Goal: Transaction & Acquisition: Purchase product/service

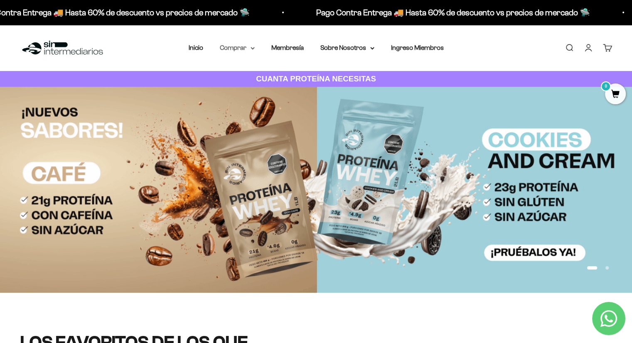
click at [251, 45] on summary "Comprar" at bounding box center [237, 47] width 35 height 11
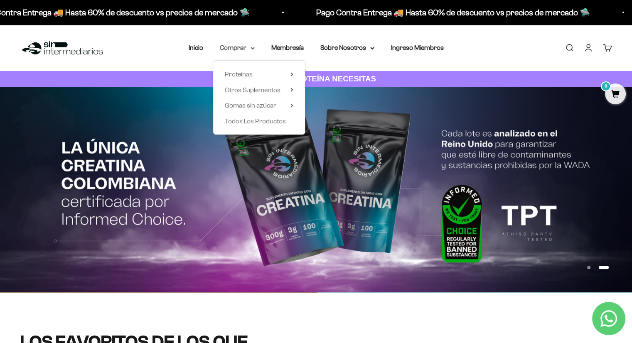
click at [248, 48] on summary "Comprar" at bounding box center [237, 47] width 35 height 11
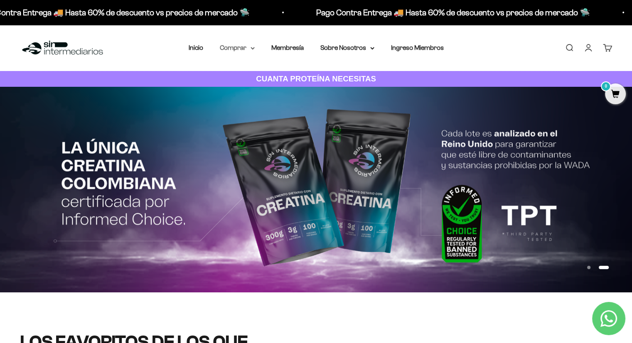
click at [248, 48] on summary "Comprar" at bounding box center [237, 47] width 35 height 11
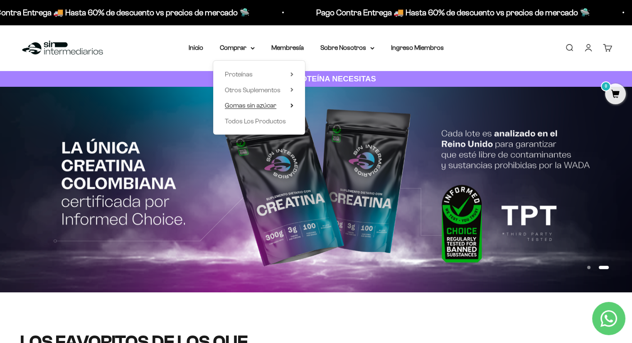
click at [291, 106] on icon at bounding box center [291, 105] width 3 height 4
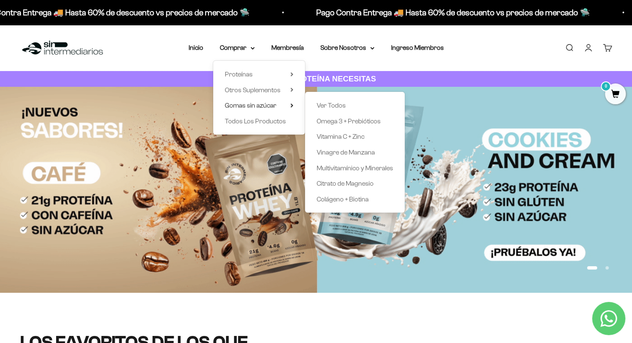
click at [277, 32] on div "Menú Buscar Inicio Comprar Proteínas Ver Todos Whey Iso Vegan Pancakes Pre-Entr…" at bounding box center [316, 48] width 632 height 46
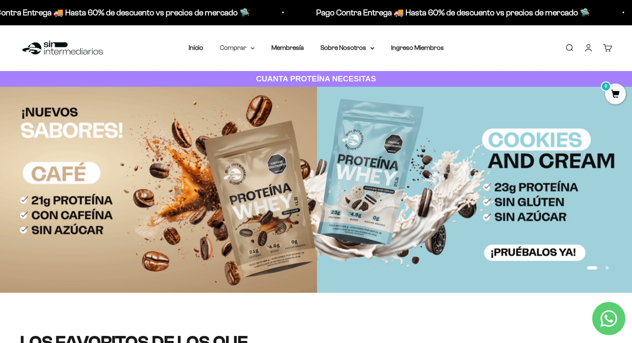
click at [234, 43] on summary "Comprar" at bounding box center [237, 47] width 35 height 11
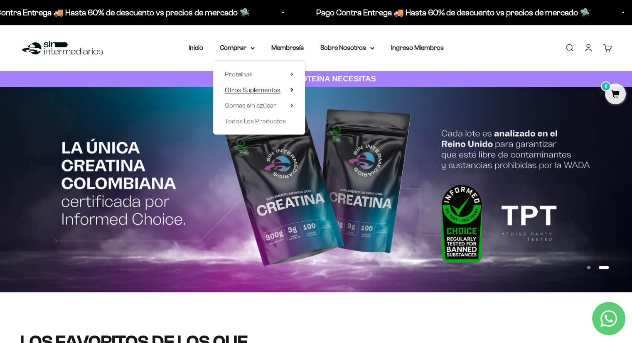
click at [241, 87] on span "Otros Suplementos" at bounding box center [253, 89] width 56 height 7
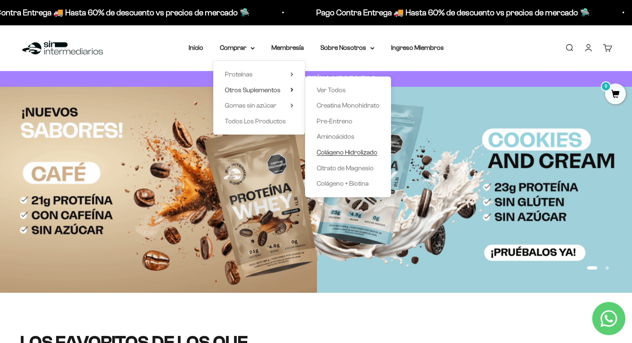
click at [346, 147] on span "Colágeno Hidrolizado" at bounding box center [347, 152] width 61 height 11
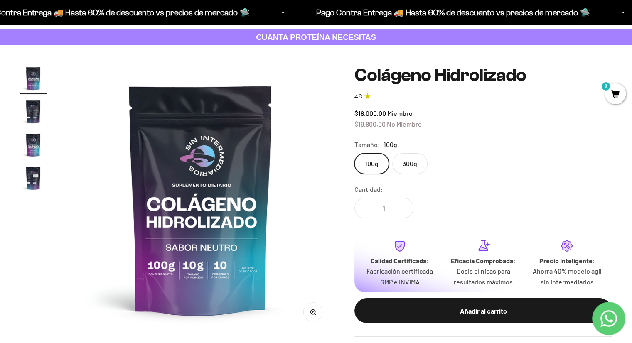
click at [34, 118] on img "Ir al artículo 2" at bounding box center [33, 111] width 27 height 27
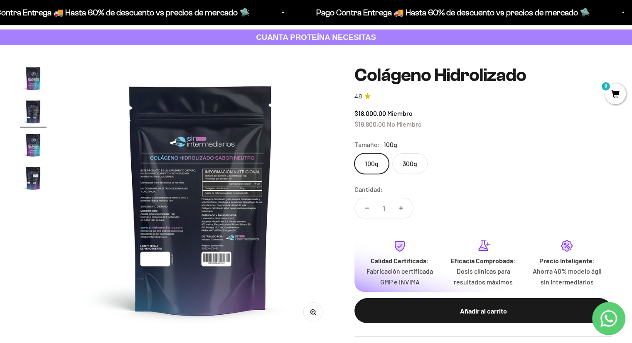
click at [32, 76] on img "Ir al artículo 1" at bounding box center [33, 78] width 27 height 27
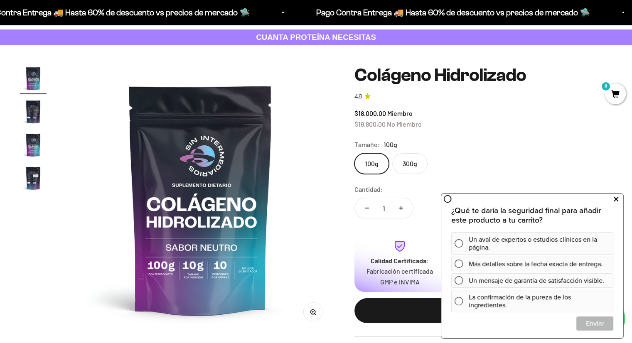
click at [619, 199] on button at bounding box center [615, 199] width 15 height 13
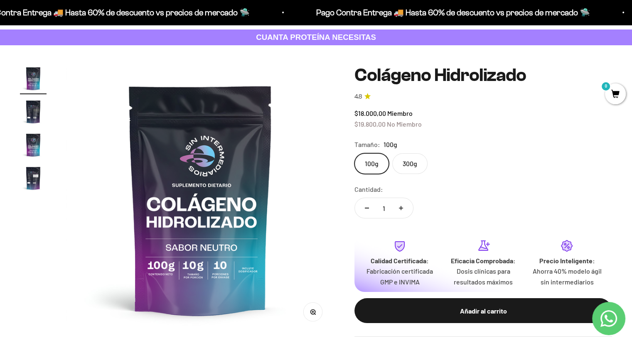
click at [395, 167] on label "300g" at bounding box center [409, 163] width 35 height 21
click at [354, 153] on input "300g" at bounding box center [354, 153] width 0 height 0
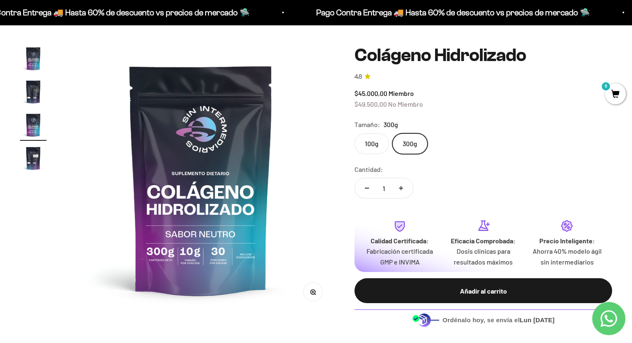
scroll to position [42, 0]
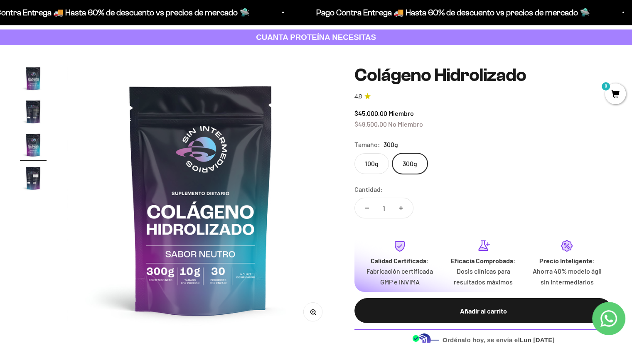
click at [368, 165] on label "100g" at bounding box center [371, 163] width 34 height 21
click at [354, 153] on input "100g" at bounding box center [354, 153] width 0 height 0
click at [408, 162] on label "300g" at bounding box center [409, 163] width 35 height 21
click at [354, 153] on input "300g" at bounding box center [354, 153] width 0 height 0
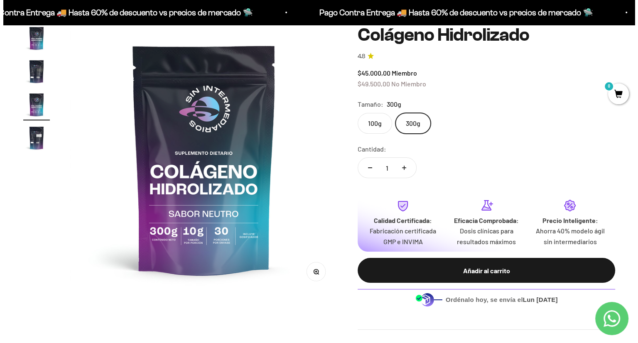
scroll to position [83, 0]
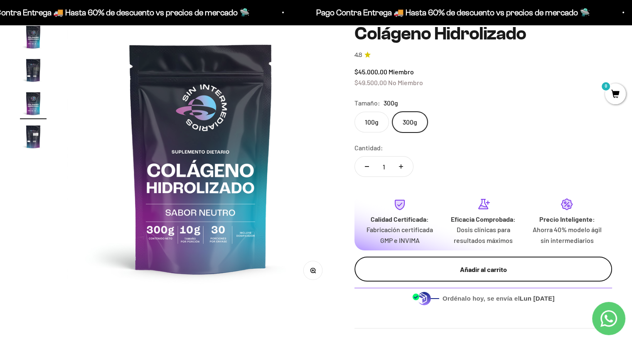
click at [407, 263] on button "Añadir al carrito" at bounding box center [483, 269] width 258 height 25
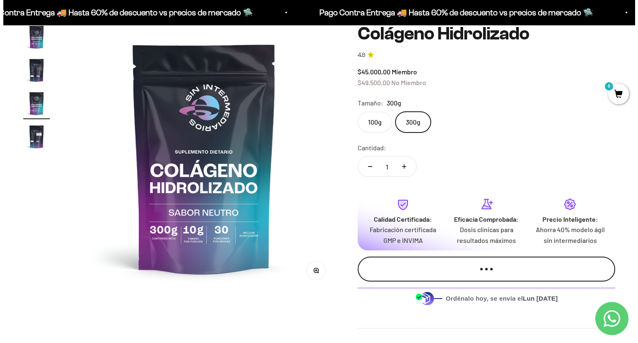
scroll to position [0, 563]
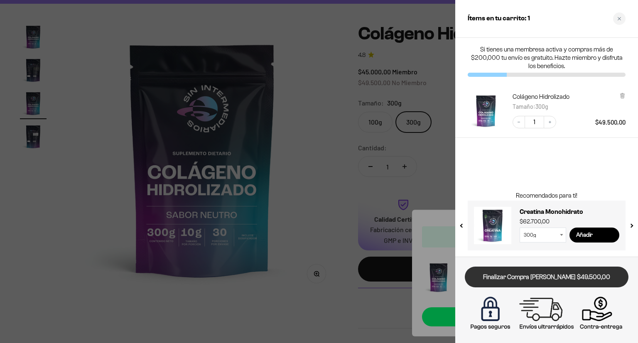
click at [580, 275] on link "Finalizar Compra [PERSON_NAME] $49.500,00" at bounding box center [547, 277] width 164 height 21
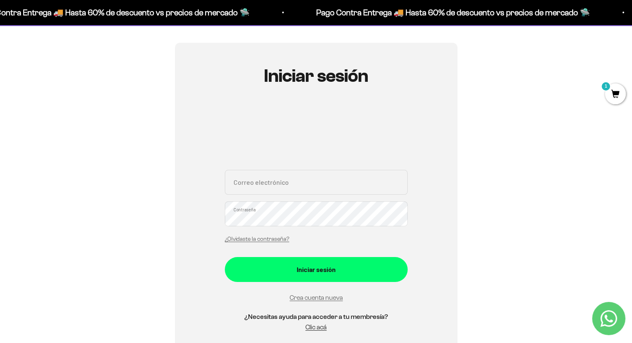
scroll to position [42, 0]
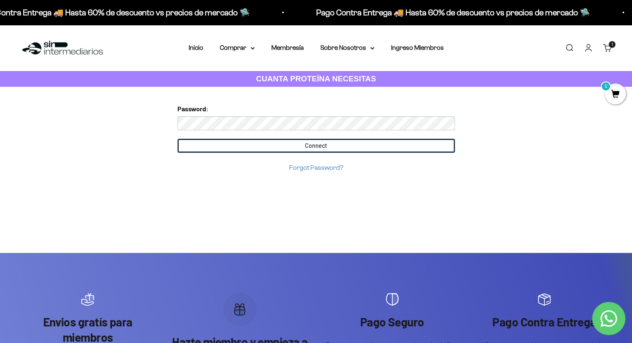
click at [321, 143] on input "Connect" at bounding box center [316, 146] width 278 height 14
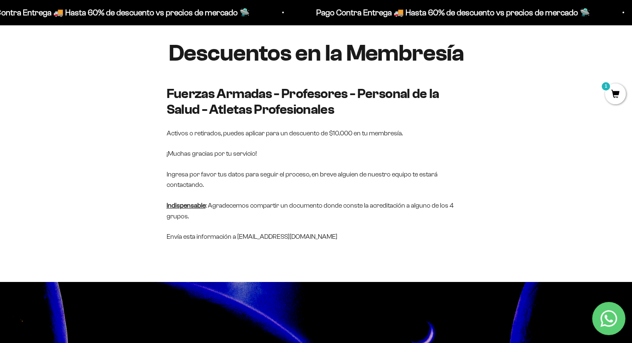
scroll to position [83, 0]
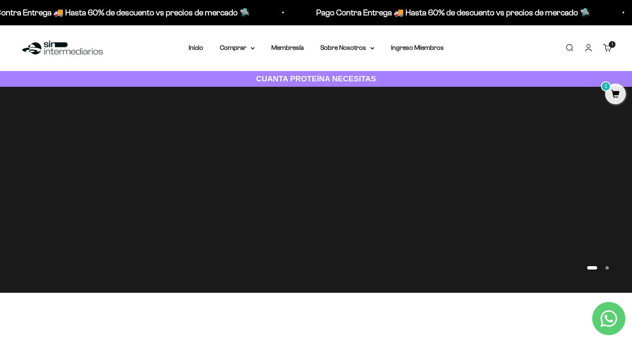
click at [613, 47] on cart-count "1 artículo 1" at bounding box center [612, 44] width 7 height 7
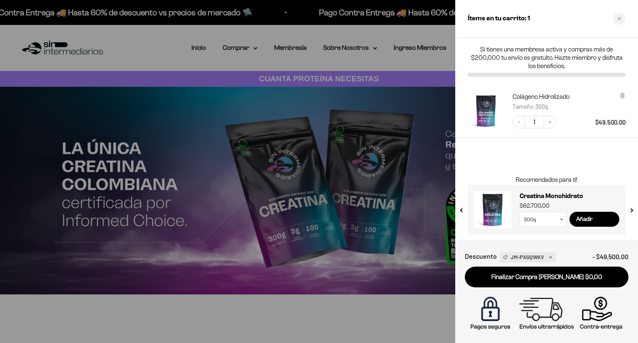
click at [416, 165] on div at bounding box center [319, 171] width 638 height 343
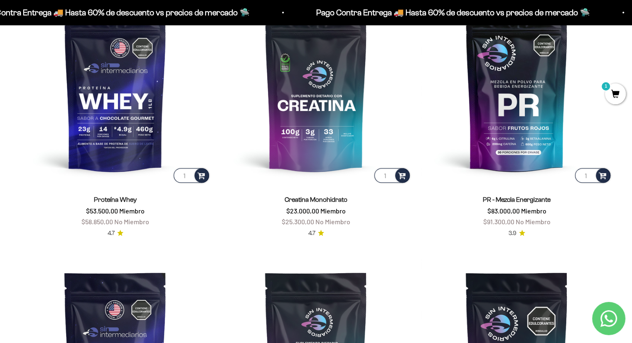
scroll to position [415, 0]
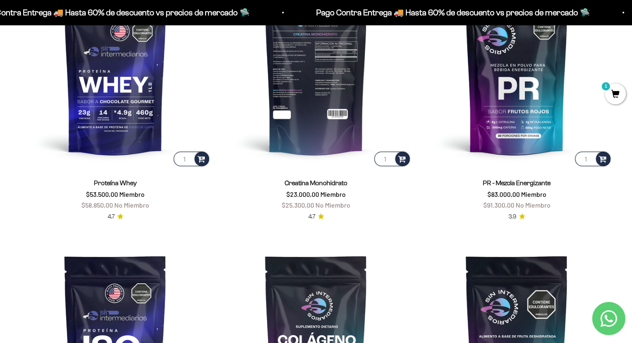
click at [340, 110] on img at bounding box center [316, 72] width 191 height 191
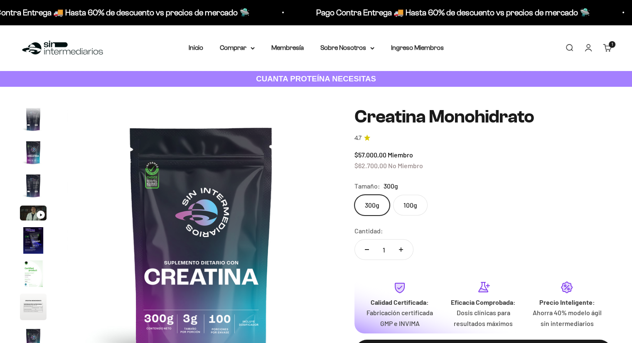
scroll to position [0, 2224]
click at [32, 307] on img "Ir al artículo 8" at bounding box center [33, 307] width 27 height 27
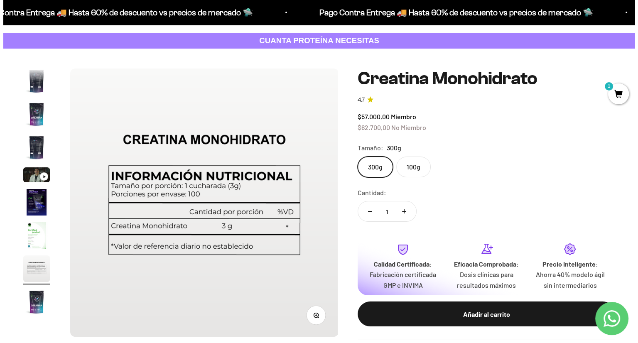
scroll to position [42, 0]
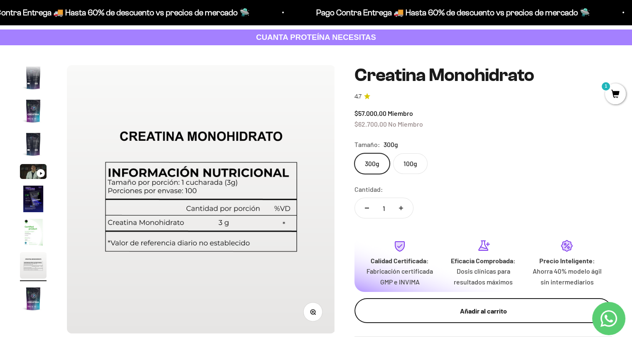
click at [478, 317] on button "Añadir al carrito" at bounding box center [483, 310] width 258 height 25
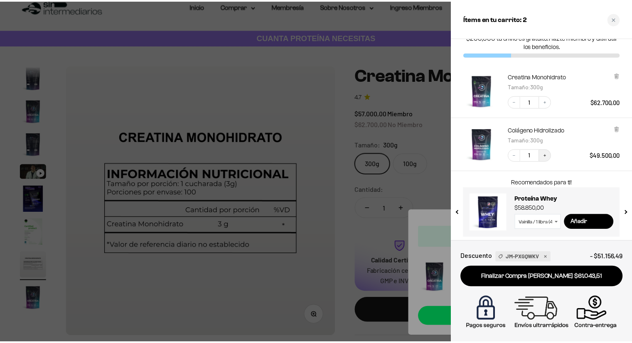
scroll to position [22, 0]
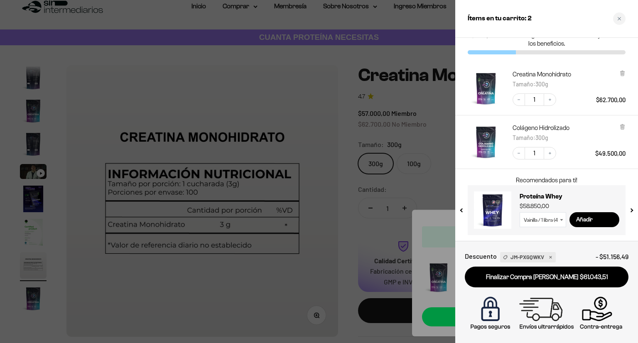
click at [327, 195] on div at bounding box center [319, 171] width 638 height 343
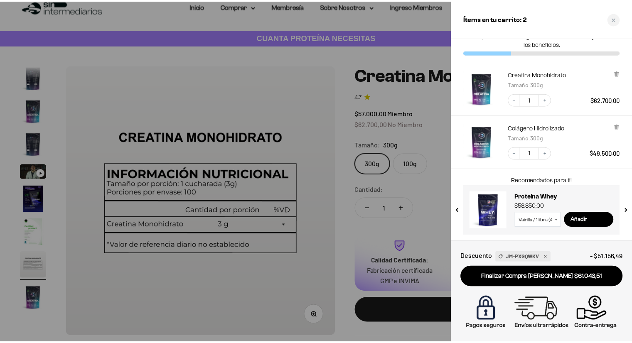
scroll to position [0, 1946]
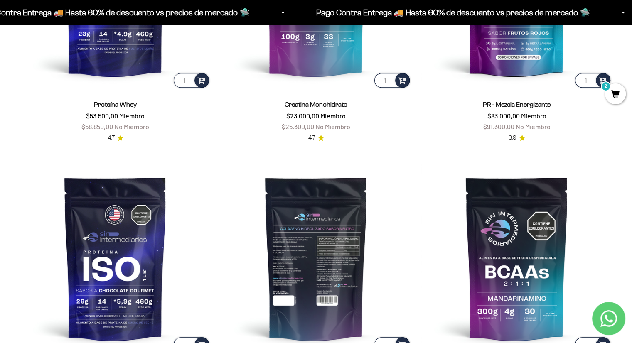
scroll to position [499, 0]
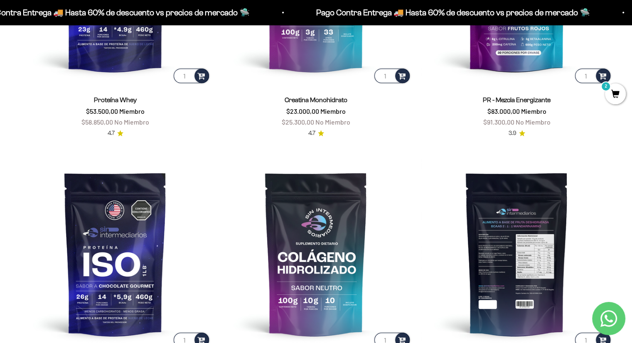
click at [475, 253] on img at bounding box center [516, 253] width 191 height 191
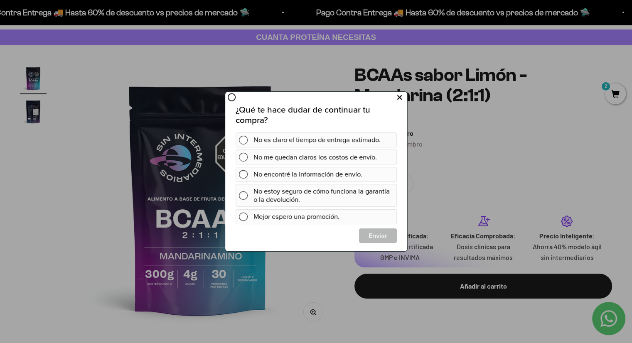
click at [394, 97] on button at bounding box center [398, 98] width 15 height 14
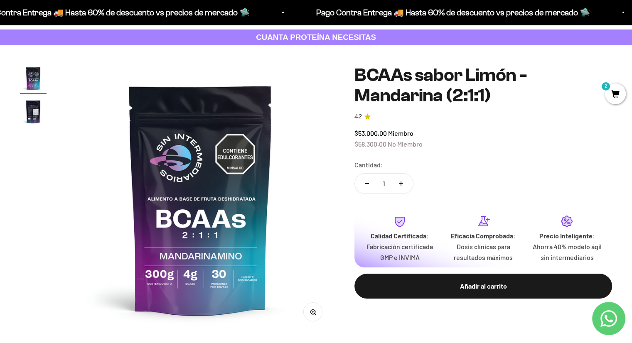
click at [33, 101] on img "Ir al artículo 2" at bounding box center [33, 111] width 27 height 27
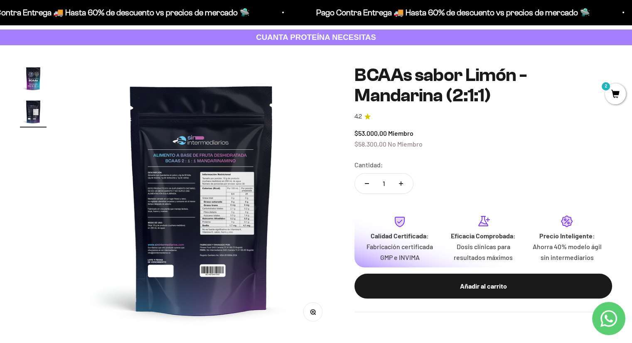
scroll to position [0, 278]
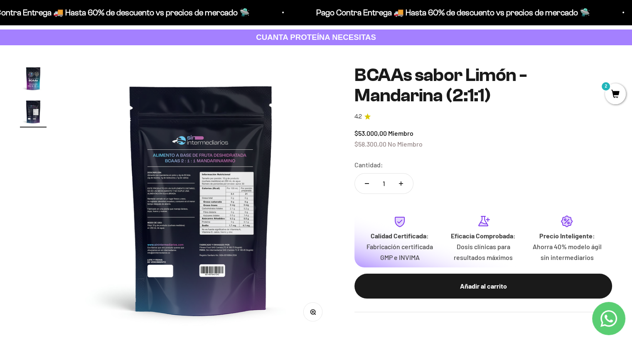
click at [233, 210] on img at bounding box center [201, 199] width 268 height 268
click at [188, 181] on img at bounding box center [201, 199] width 268 height 268
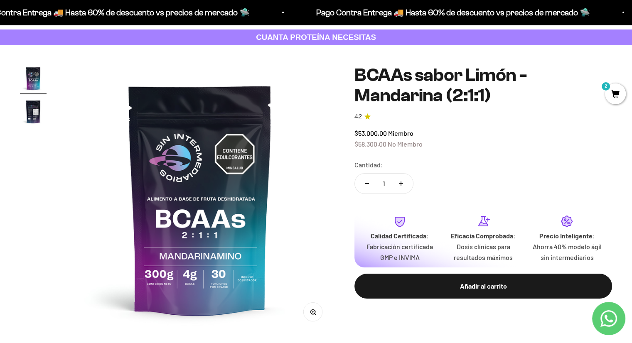
scroll to position [0, 0]
click at [278, 205] on img at bounding box center [200, 199] width 268 height 268
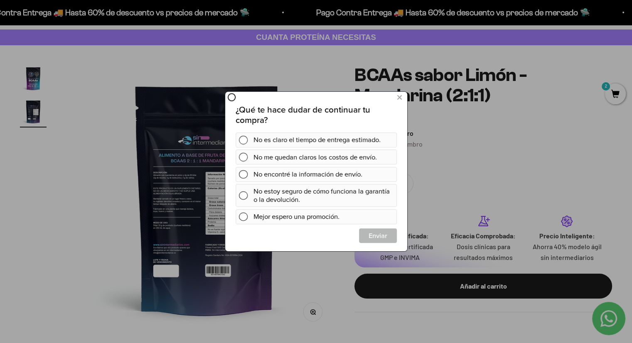
scroll to position [0, 278]
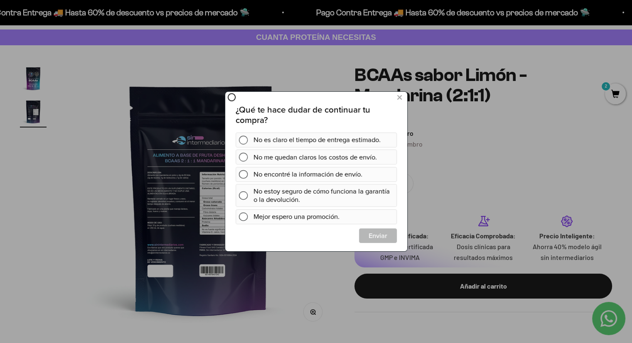
click at [315, 317] on div at bounding box center [316, 171] width 632 height 343
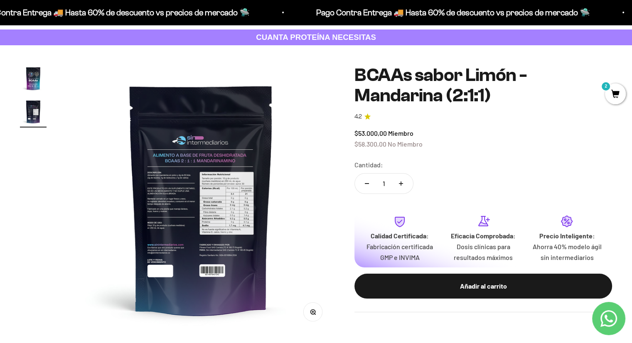
click at [319, 316] on button "Zoom" at bounding box center [313, 311] width 19 height 19
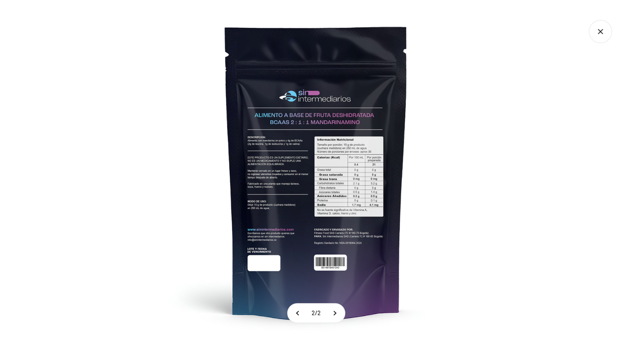
click at [265, 174] on img at bounding box center [316, 171] width 343 height 343
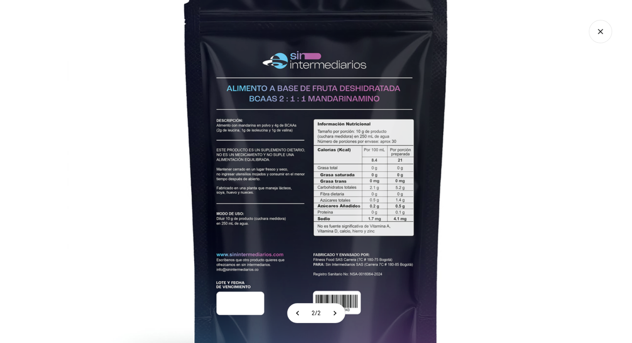
click at [600, 37] on icon "Cerrar galería" at bounding box center [600, 31] width 23 height 23
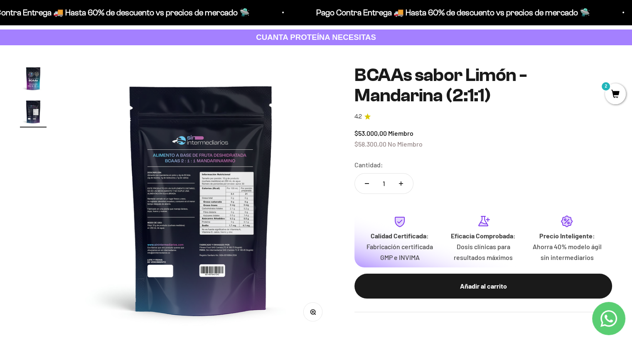
click at [35, 83] on img "Ir al artículo 1" at bounding box center [33, 78] width 27 height 27
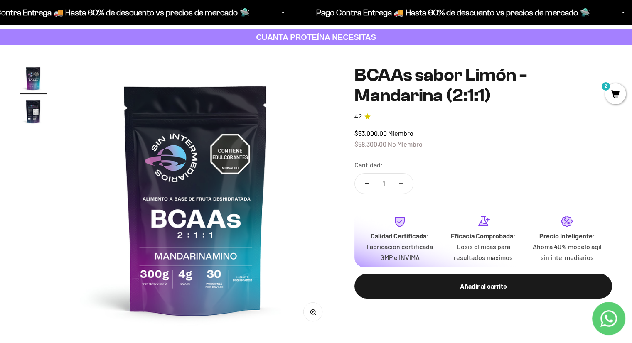
scroll to position [0, 0]
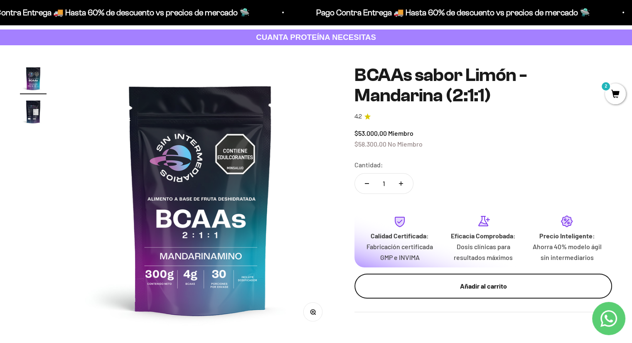
click at [471, 289] on div "Añadir al carrito" at bounding box center [483, 286] width 224 height 11
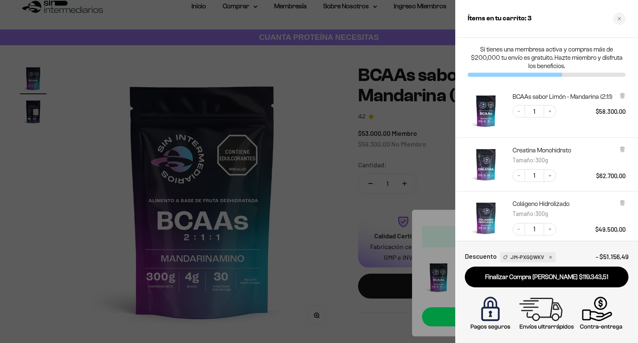
click at [314, 118] on div at bounding box center [319, 171] width 638 height 343
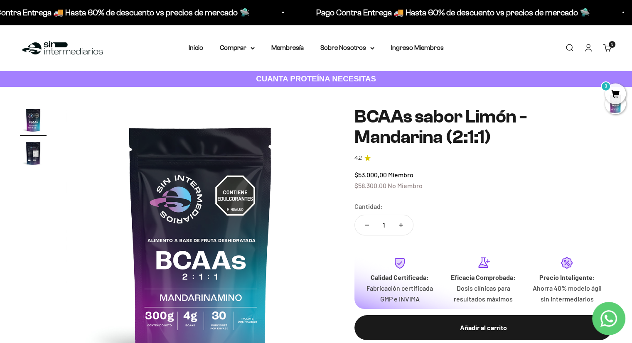
click at [612, 52] on link "Carrito 3" at bounding box center [607, 47] width 9 height 9
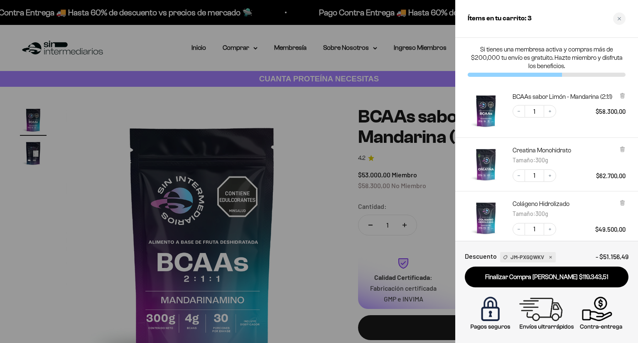
click at [365, 185] on div at bounding box center [319, 171] width 638 height 343
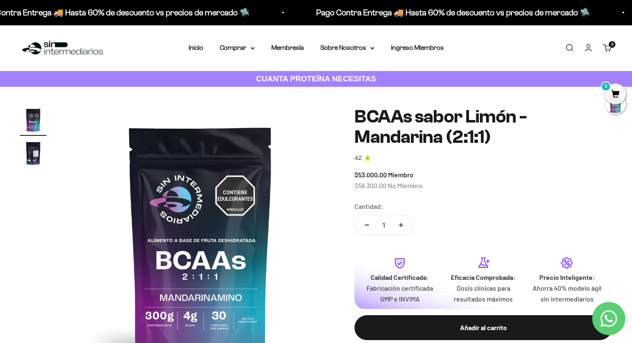
click at [32, 147] on img "Ir al artículo 2" at bounding box center [33, 153] width 27 height 27
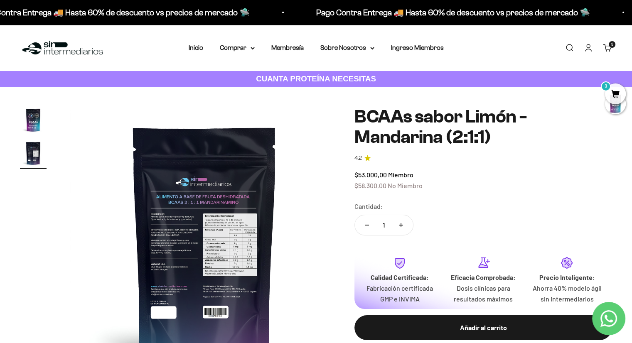
scroll to position [0, 278]
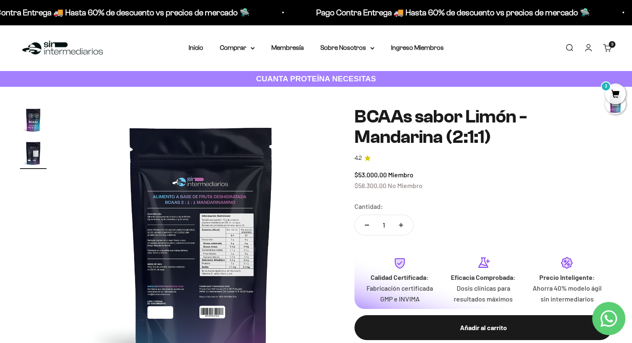
click at [204, 245] on img at bounding box center [201, 241] width 268 height 268
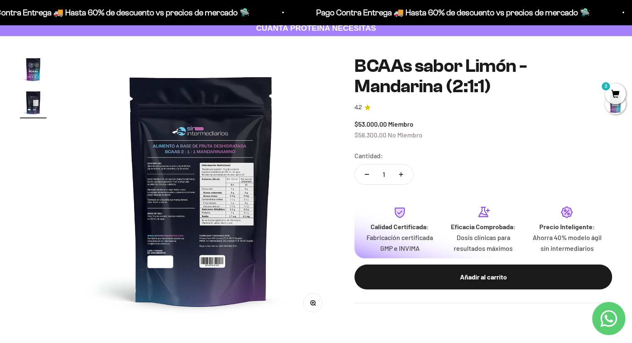
scroll to position [83, 0]
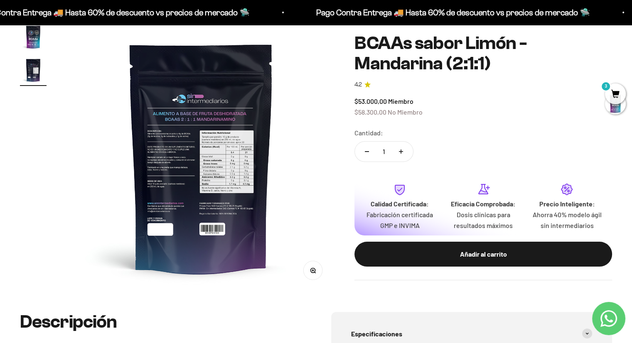
click at [316, 273] on button "Zoom" at bounding box center [313, 270] width 19 height 19
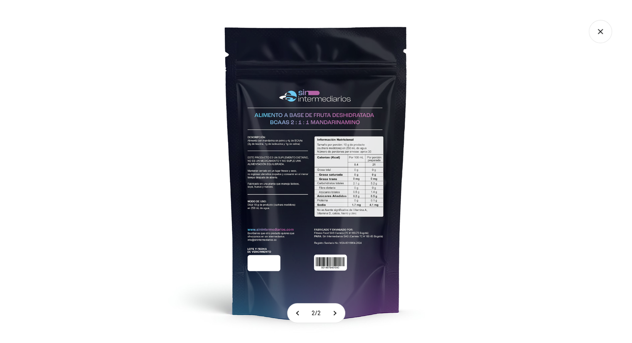
click at [303, 150] on img at bounding box center [316, 171] width 343 height 343
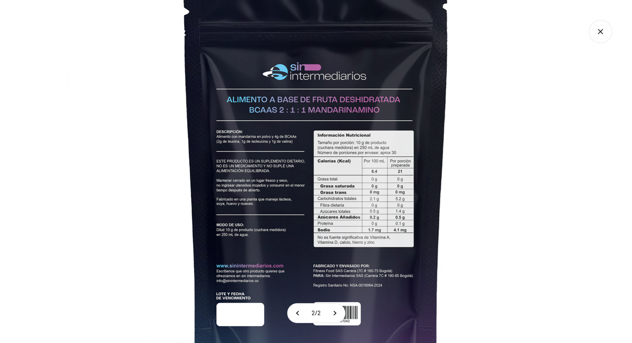
click at [603, 37] on icon "Cerrar galería" at bounding box center [600, 31] width 23 height 23
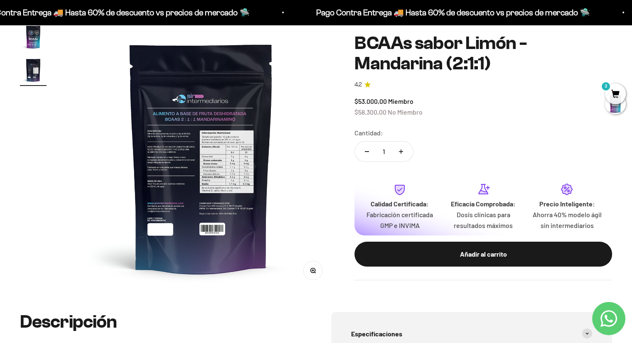
click at [313, 269] on icon "button" at bounding box center [313, 271] width 6 height 6
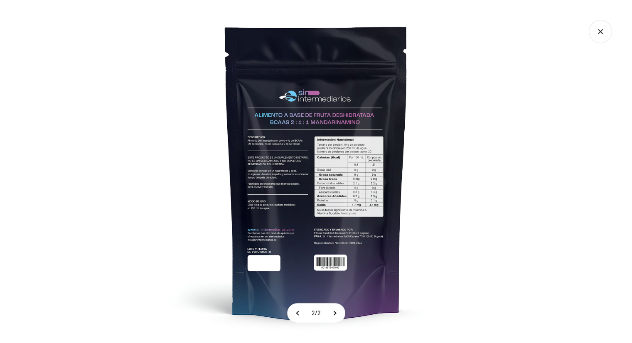
click at [359, 159] on img at bounding box center [316, 171] width 343 height 343
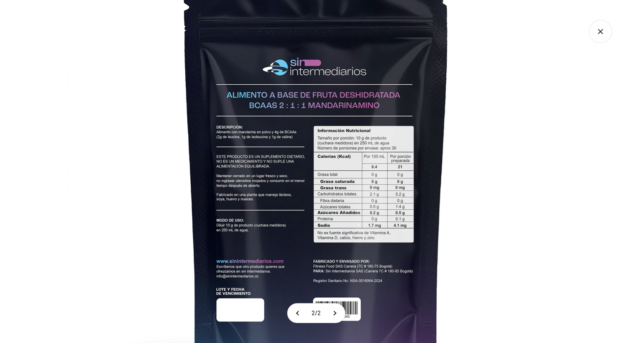
click at [604, 30] on icon "Cerrar galería" at bounding box center [600, 31] width 23 height 23
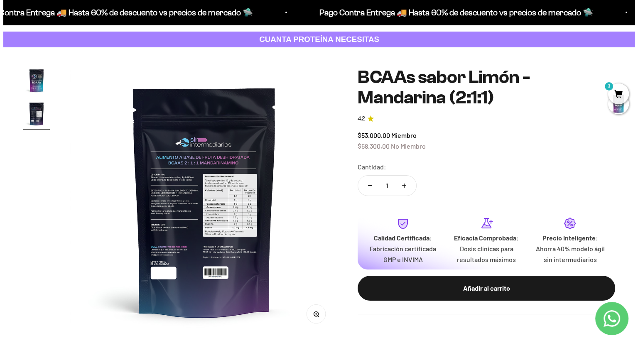
scroll to position [0, 0]
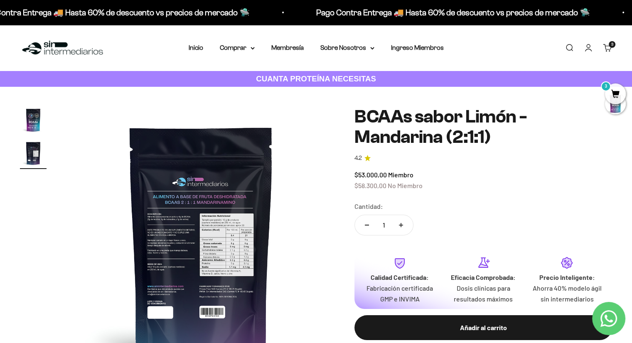
click at [609, 45] on cart-count "3" at bounding box center [612, 44] width 7 height 7
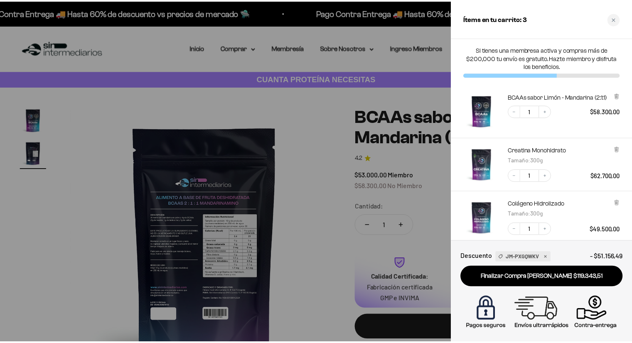
scroll to position [0, 281]
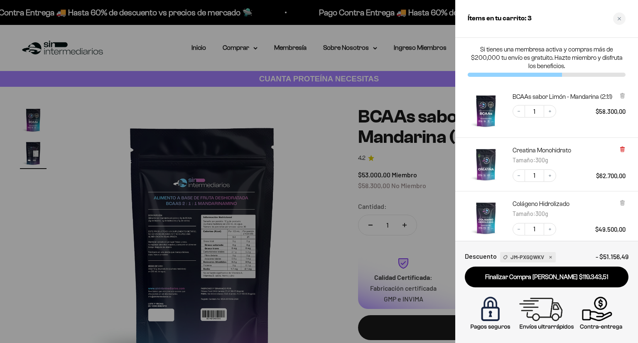
click at [622, 149] on icon at bounding box center [623, 149] width 2 height 4
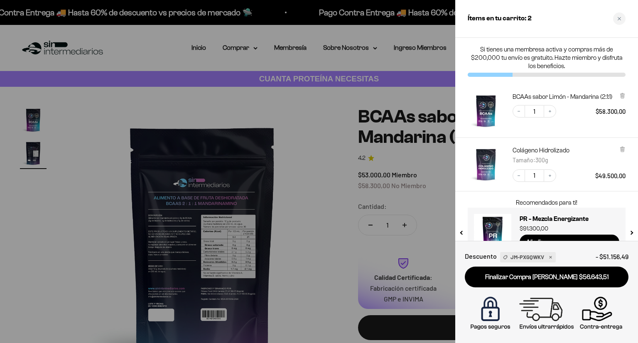
click at [316, 170] on div at bounding box center [319, 171] width 638 height 343
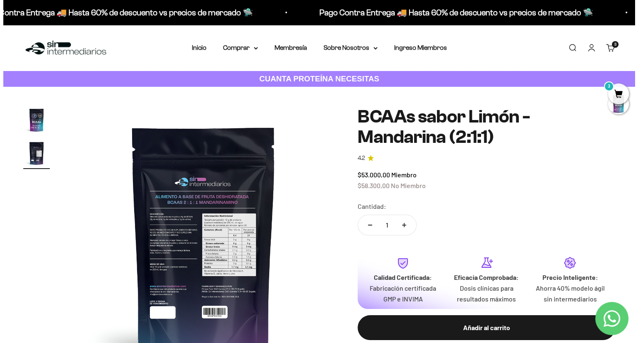
scroll to position [0, 278]
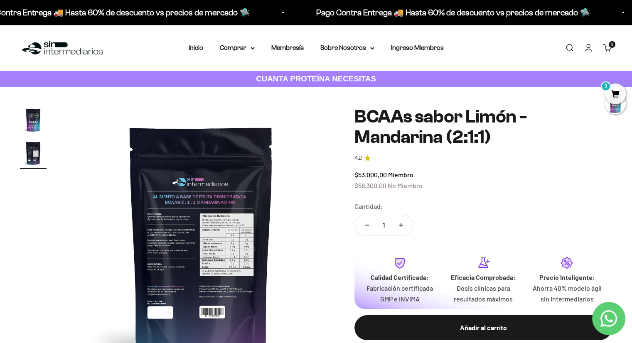
click at [401, 224] on icon "Aumentar cantidad" at bounding box center [401, 225] width 4 height 4
type input "2"
click at [607, 44] on link "Carrito 3" at bounding box center [607, 47] width 9 height 9
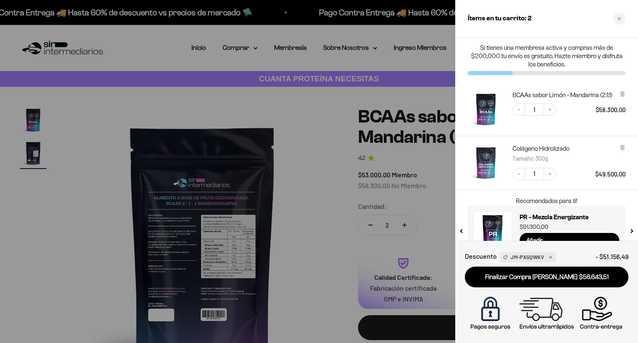
scroll to position [0, 0]
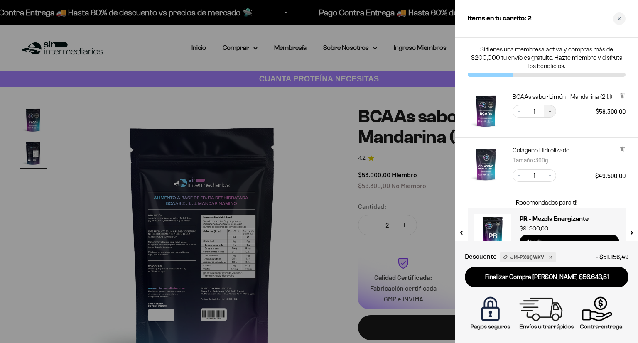
click at [552, 113] on icon "Increase quantity" at bounding box center [550, 111] width 5 height 5
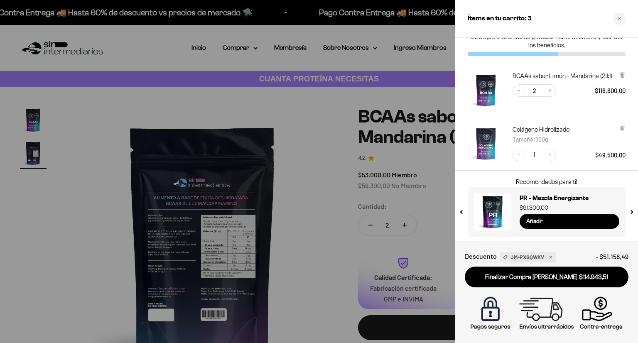
scroll to position [22, 0]
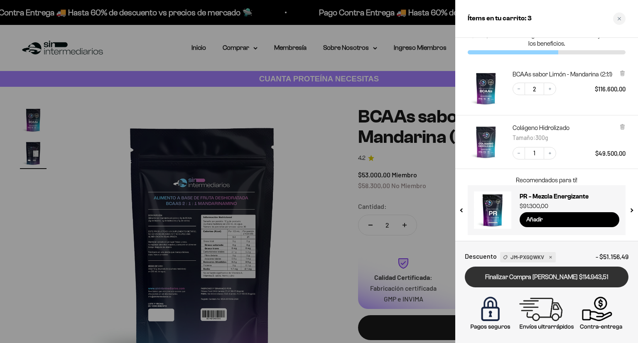
click at [595, 278] on link "Finalizar Compra Segura $114.943,51" at bounding box center [547, 277] width 164 height 21
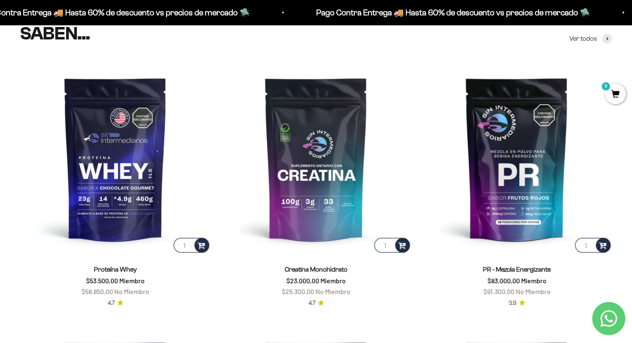
scroll to position [332, 0]
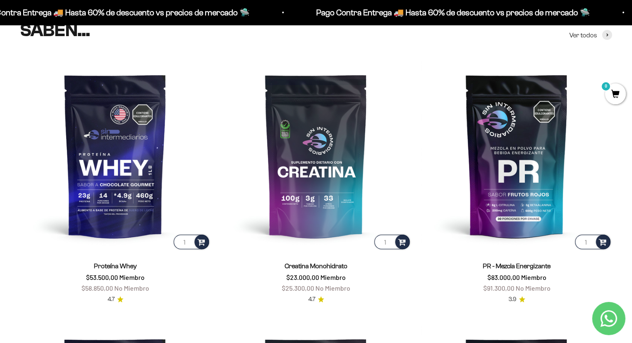
click at [336, 282] on price-list "$23.000,00 Miembro $25.300,00 No Miembro" at bounding box center [316, 282] width 69 height 21
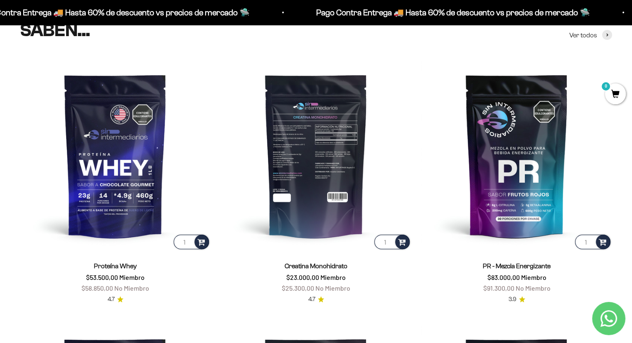
click at [312, 206] on img at bounding box center [316, 155] width 191 height 191
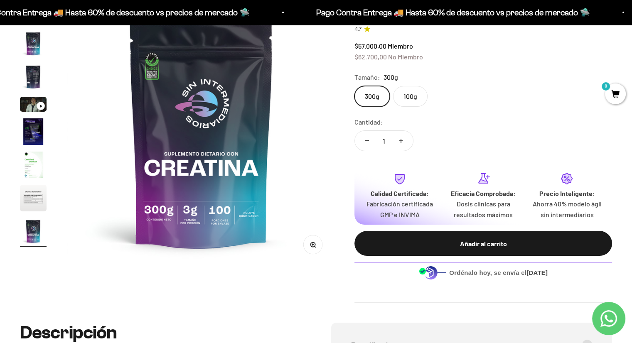
scroll to position [83, 0]
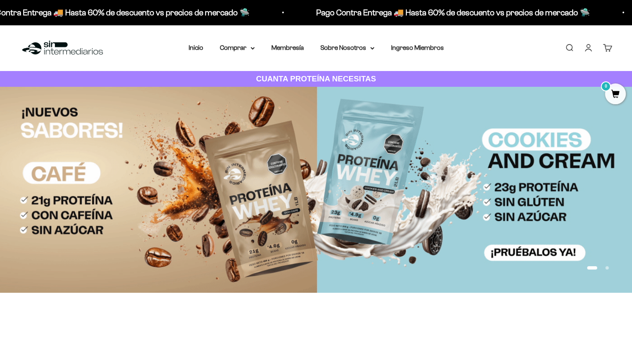
click at [591, 45] on link "Cuenta" at bounding box center [588, 47] width 9 height 9
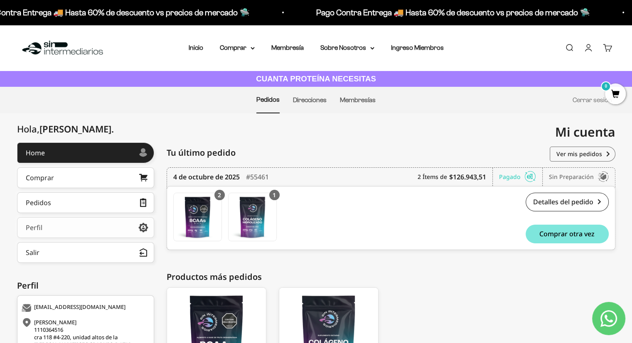
click at [137, 226] on link "Perfil" at bounding box center [85, 227] width 137 height 21
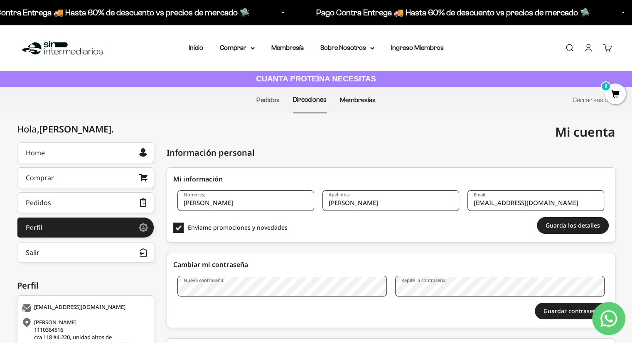
click at [347, 100] on link "Membresías" at bounding box center [358, 99] width 36 height 7
click at [261, 106] on li "Pedidos" at bounding box center [267, 100] width 23 height 26
click at [262, 103] on link "Pedidos" at bounding box center [267, 99] width 23 height 7
